Goal: Navigation & Orientation: Find specific page/section

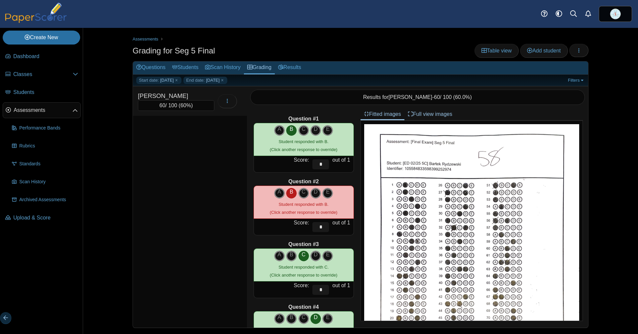
scroll to position [724, 0]
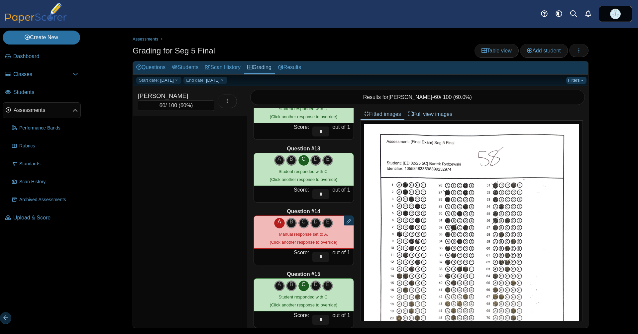
click at [566, 80] on link "Filters" at bounding box center [576, 80] width 20 height 7
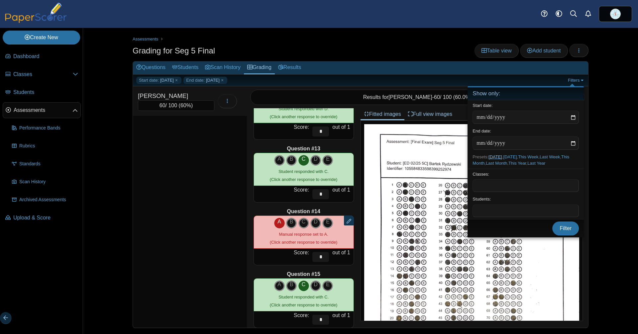
click at [499, 155] on link "Today" at bounding box center [495, 157] width 14 height 5
click at [498, 155] on link "Today" at bounding box center [495, 157] width 14 height 5
click at [564, 231] on span "Filter" at bounding box center [566, 229] width 12 height 6
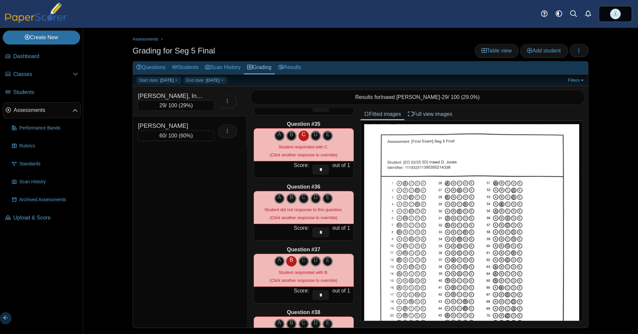
scroll to position [2130, 0]
click at [299, 194] on icon "C" at bounding box center [303, 197] width 11 height 8
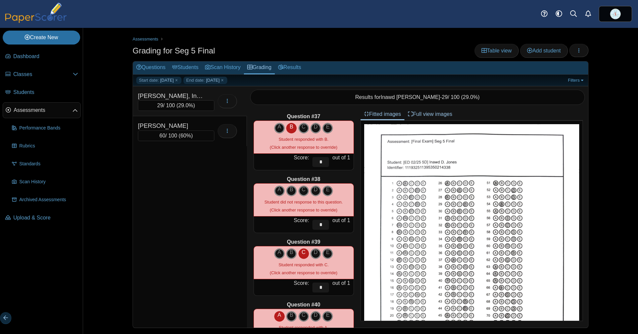
scroll to position [2264, 0]
click at [310, 187] on icon "D" at bounding box center [315, 189] width 11 height 8
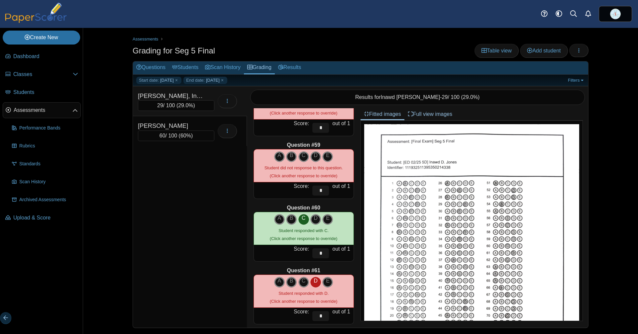
scroll to position [3617, 0]
click at [311, 156] on icon at bounding box center [315, 156] width 11 height 11
type input "*"
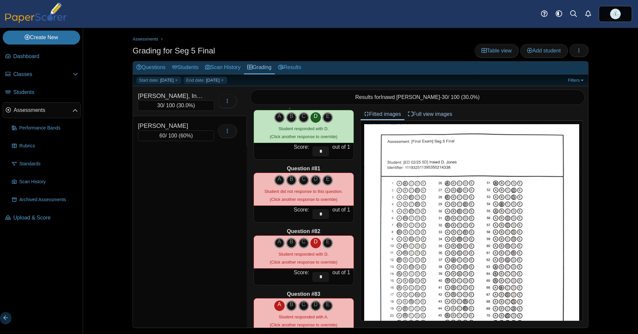
scroll to position [4975, 0]
click at [310, 176] on icon "D" at bounding box center [315, 179] width 11 height 8
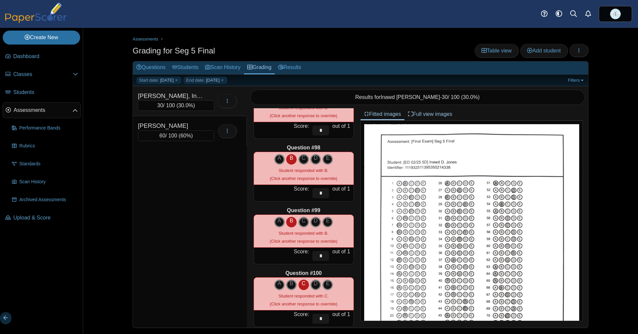
scroll to position [6074, 0]
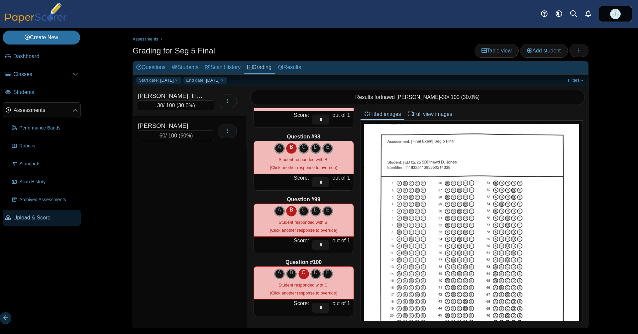
click at [53, 214] on span "Upload & Score" at bounding box center [45, 218] width 65 height 8
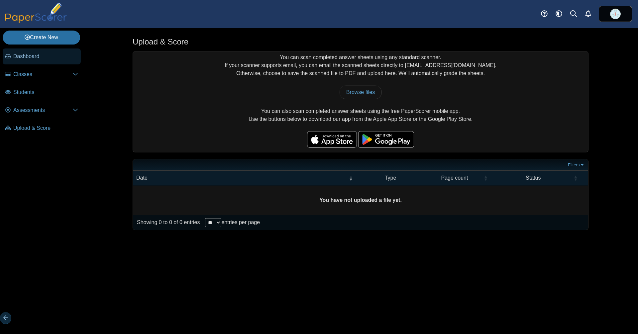
click at [45, 53] on span "Dashboard" at bounding box center [45, 57] width 65 height 8
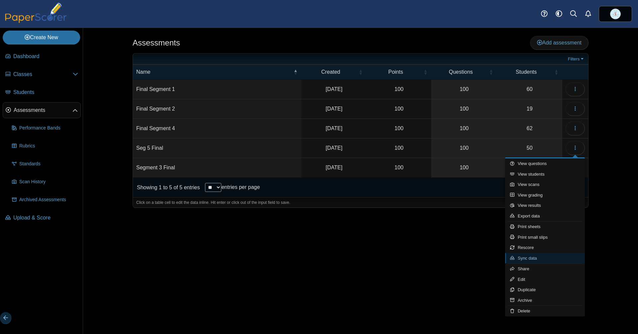
click at [542, 259] on link "Sync data" at bounding box center [545, 258] width 80 height 11
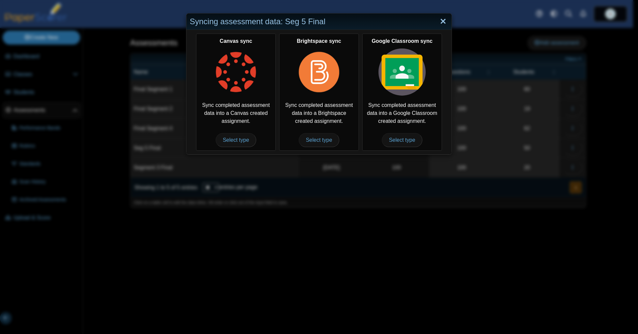
click at [439, 20] on link "Close" at bounding box center [443, 22] width 10 height 12
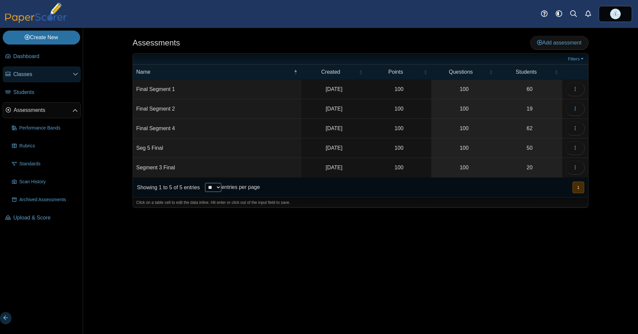
click at [45, 79] on link "Classes" at bounding box center [42, 74] width 78 height 16
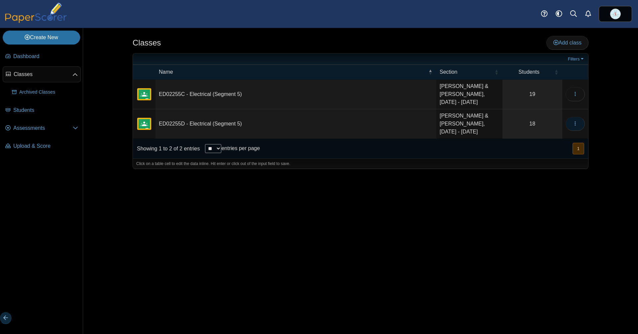
click at [574, 126] on icon "button" at bounding box center [575, 123] width 5 height 5
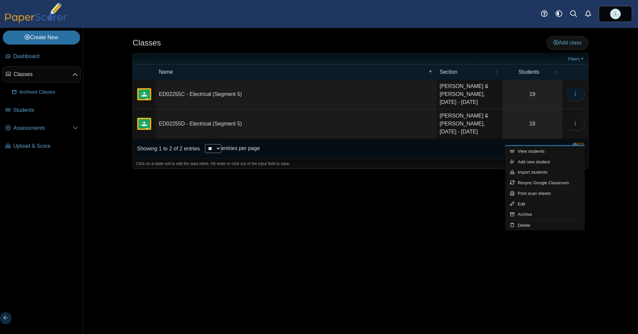
click at [576, 97] on icon "button" at bounding box center [575, 93] width 5 height 5
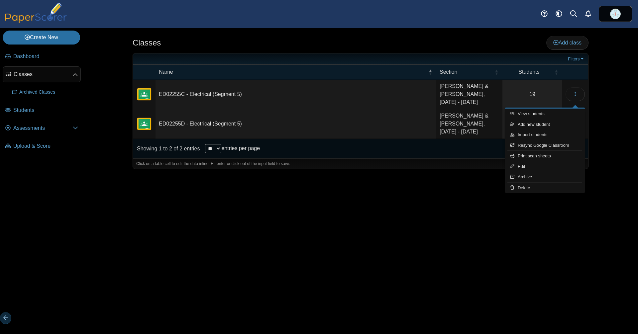
click at [562, 231] on div "Classes Add class Filters 19" at bounding box center [360, 181] width 498 height 306
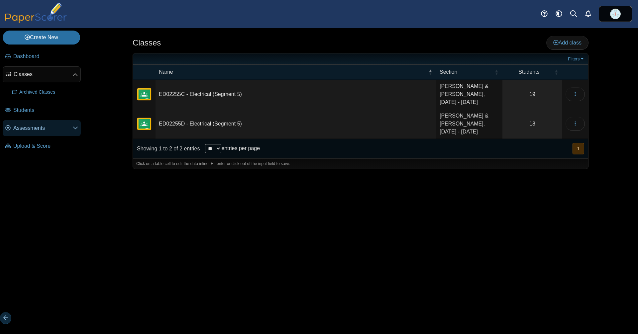
click at [39, 124] on span "Assessments" at bounding box center [42, 128] width 59 height 8
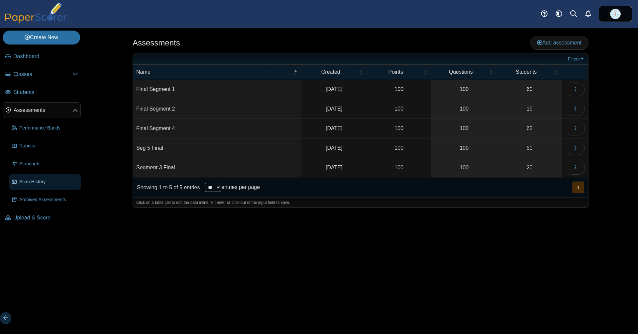
click at [40, 178] on span "Scan History" at bounding box center [48, 181] width 59 height 7
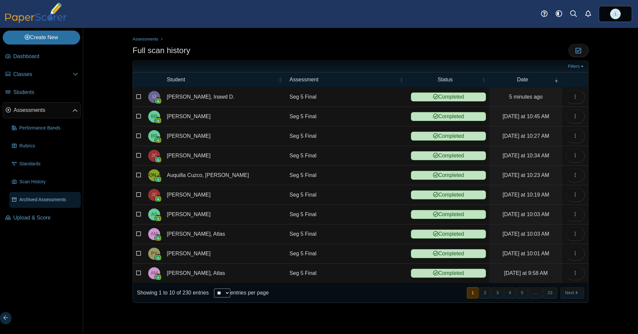
click at [52, 197] on span "Archived Assessments" at bounding box center [48, 199] width 59 height 7
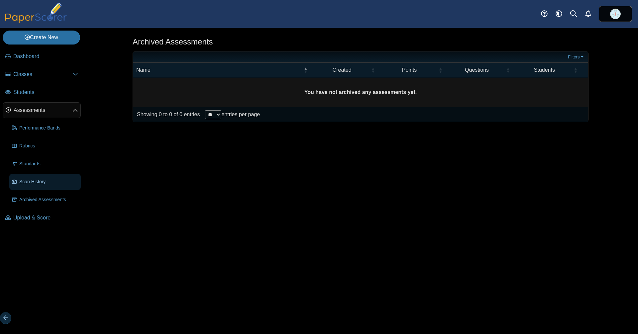
click at [39, 177] on link "Scan History" at bounding box center [44, 182] width 71 height 16
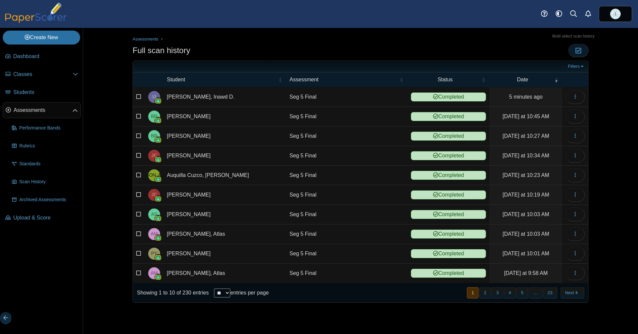
click at [580, 48] on icon "button" at bounding box center [578, 51] width 6 height 6
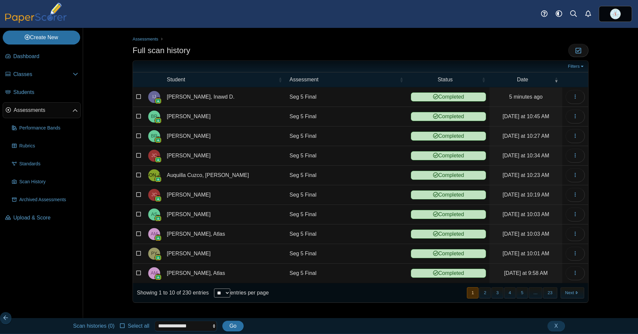
click at [195, 325] on select "**********" at bounding box center [186, 326] width 62 height 11
click at [125, 324] on icon at bounding box center [122, 325] width 5 height 5
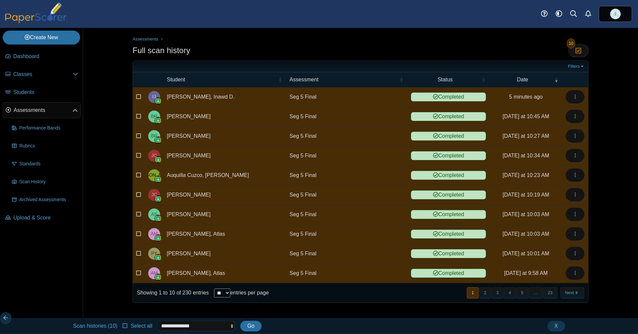
click at [207, 326] on select "**********" at bounding box center [196, 326] width 77 height 11
click at [116, 269] on div "Assessments Full scan history Moderation 10" at bounding box center [360, 173] width 498 height 290
click at [554, 325] on span "X" at bounding box center [556, 326] width 4 height 6
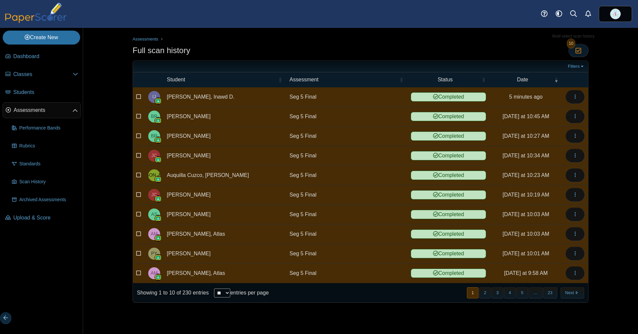
click at [579, 48] on icon "button" at bounding box center [578, 51] width 6 height 6
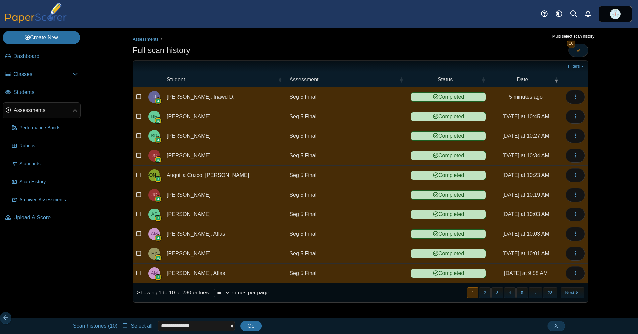
click at [579, 48] on icon "button" at bounding box center [578, 51] width 6 height 6
click at [45, 52] on link "Dashboard" at bounding box center [42, 57] width 78 height 16
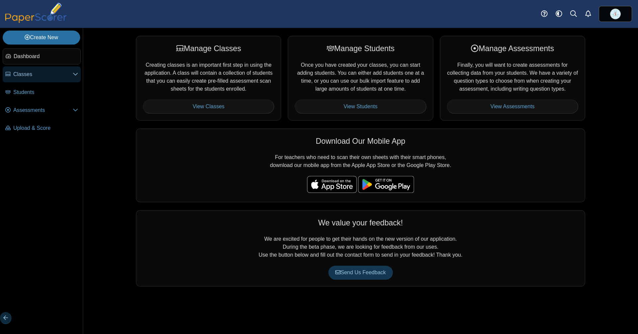
click at [46, 69] on link "Classes" at bounding box center [42, 74] width 78 height 16
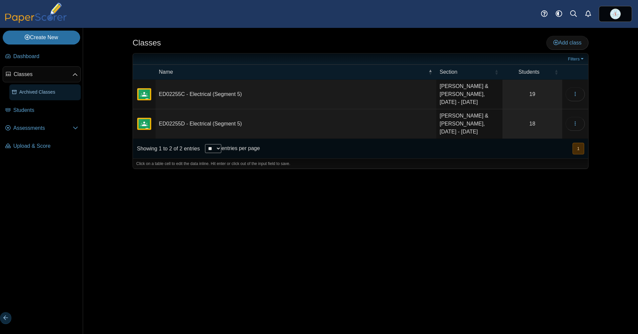
click at [48, 93] on span "Archived Classes" at bounding box center [48, 92] width 59 height 7
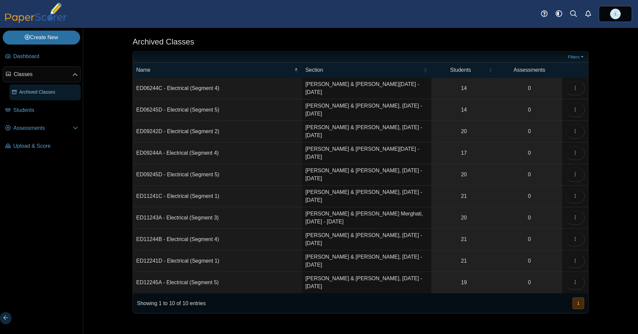
click at [53, 93] on span "Archived Classes" at bounding box center [48, 92] width 59 height 7
click at [35, 71] on span "Classes" at bounding box center [43, 74] width 59 height 8
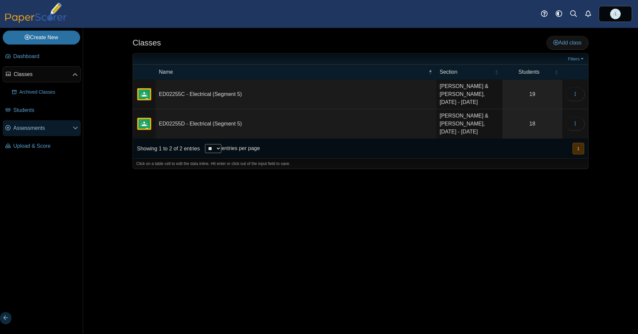
click at [41, 122] on link "Assessments" at bounding box center [42, 128] width 78 height 16
